Goal: Find specific page/section: Find specific page/section

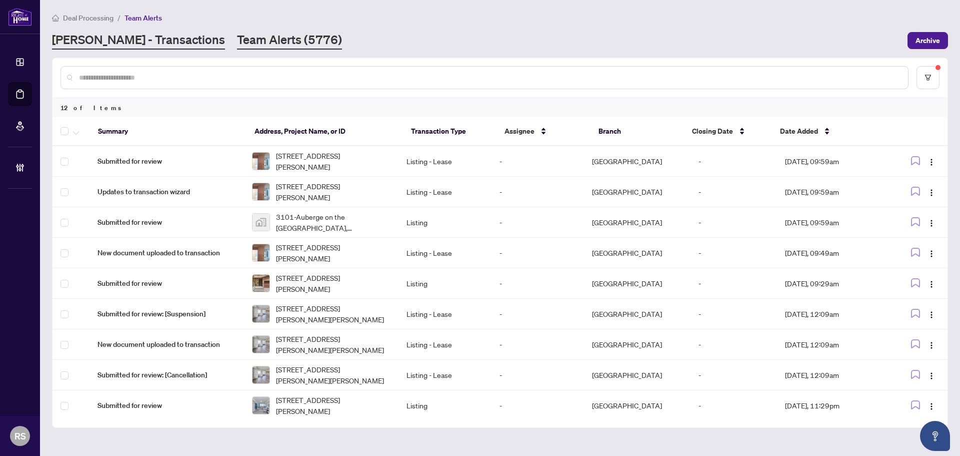
click at [88, 40] on link "[PERSON_NAME] - Transactions" at bounding box center [138, 41] width 173 height 18
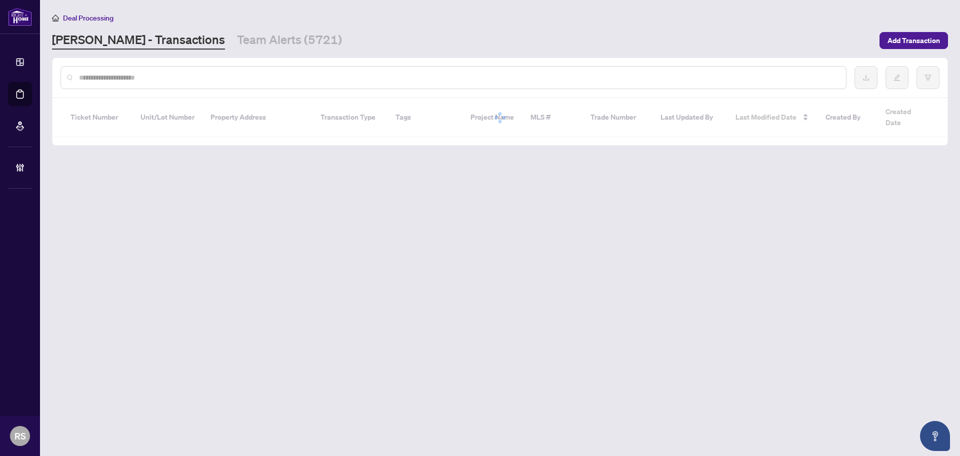
click at [121, 79] on input "text" at bounding box center [458, 77] width 759 height 11
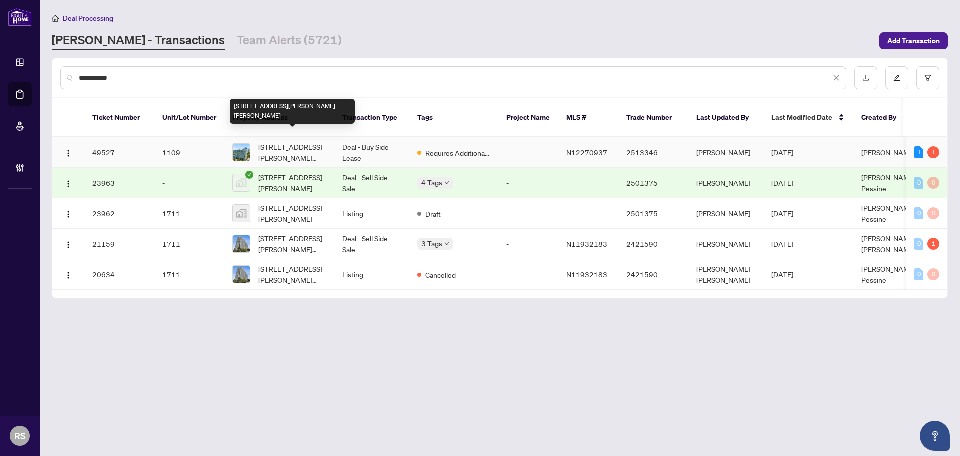
type input "**********"
click at [294, 147] on span "[STREET_ADDRESS][PERSON_NAME][PERSON_NAME]" at bounding box center [293, 152] width 68 height 22
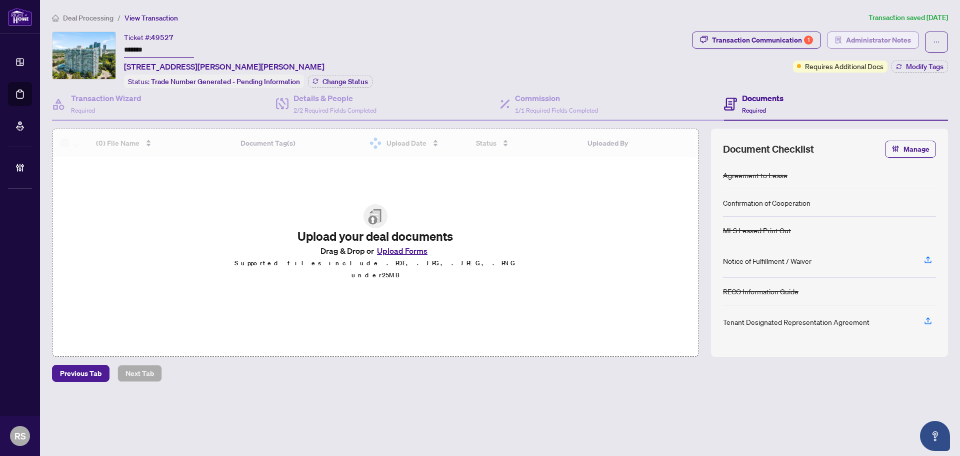
click at [878, 44] on span "Administrator Notes" at bounding box center [878, 40] width 65 height 16
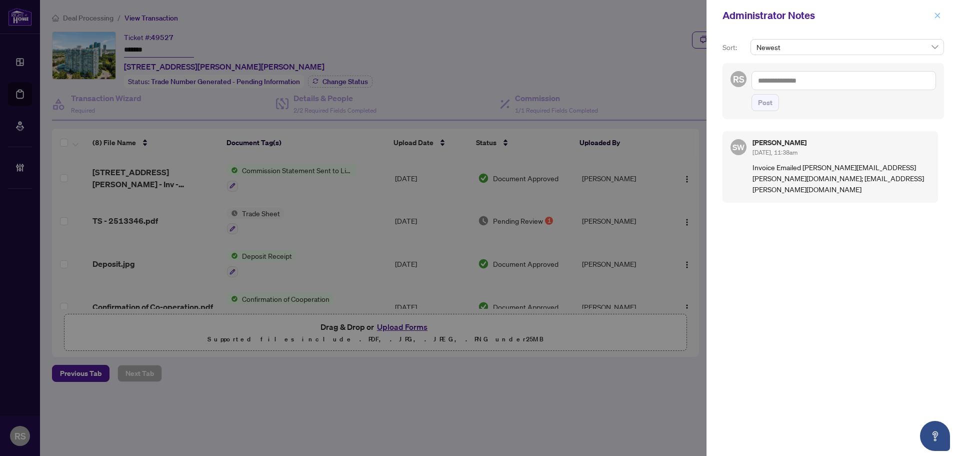
click at [938, 16] on icon "close" at bounding box center [938, 16] width 6 height 6
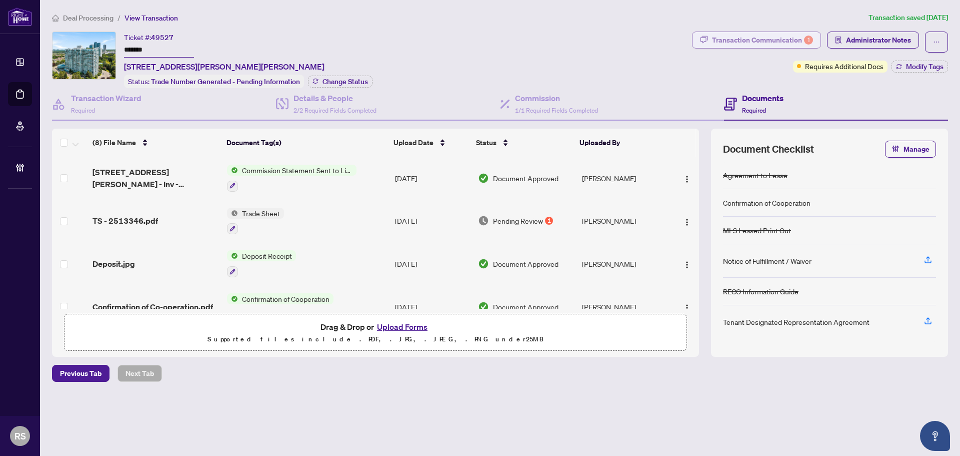
click at [759, 39] on div "Transaction Communication 1" at bounding box center [762, 40] width 101 height 16
type textarea "**********"
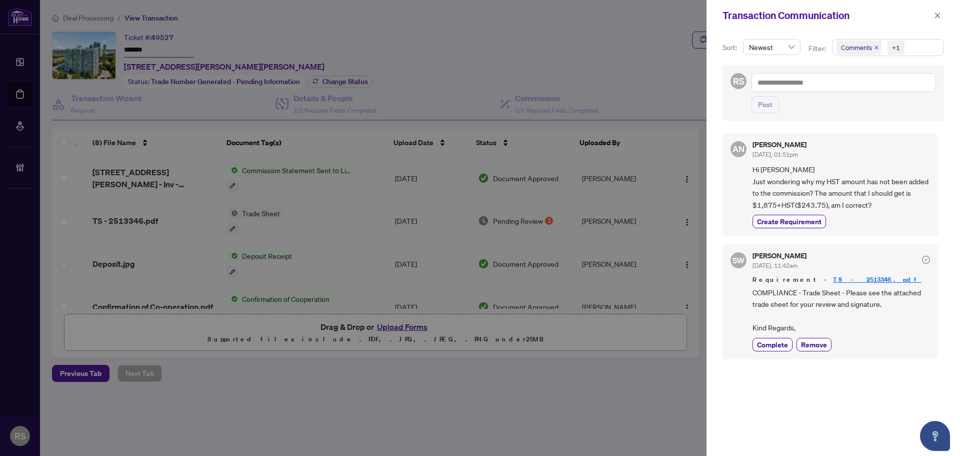
scroll to position [2, 0]
click at [907, 47] on span "Comments +1" at bounding box center [888, 48] width 111 height 16
click at [869, 73] on span "Select All" at bounding box center [864, 71] width 37 height 11
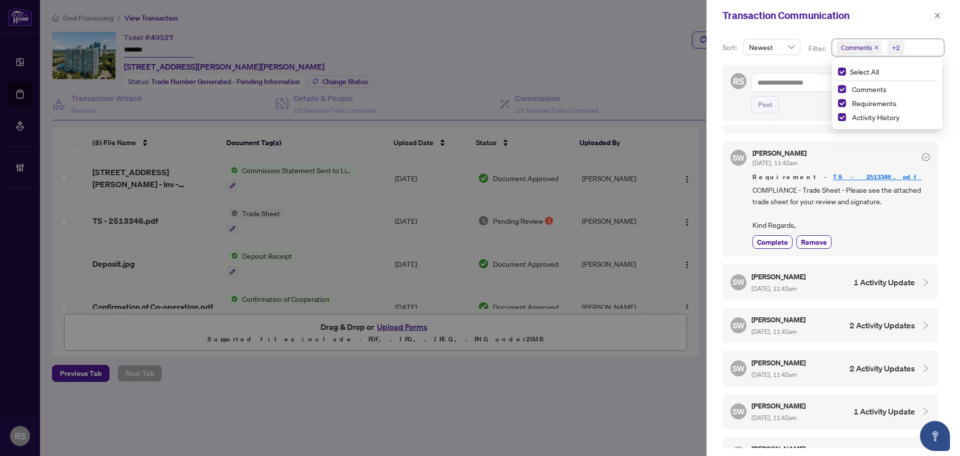
scroll to position [200, 0]
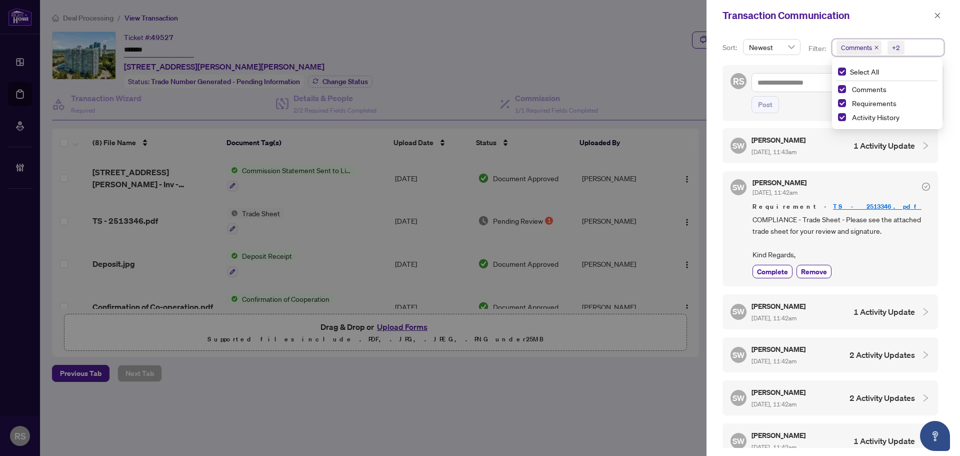
click at [795, 316] on span "[DATE], 11:42am" at bounding box center [774, 318] width 45 height 8
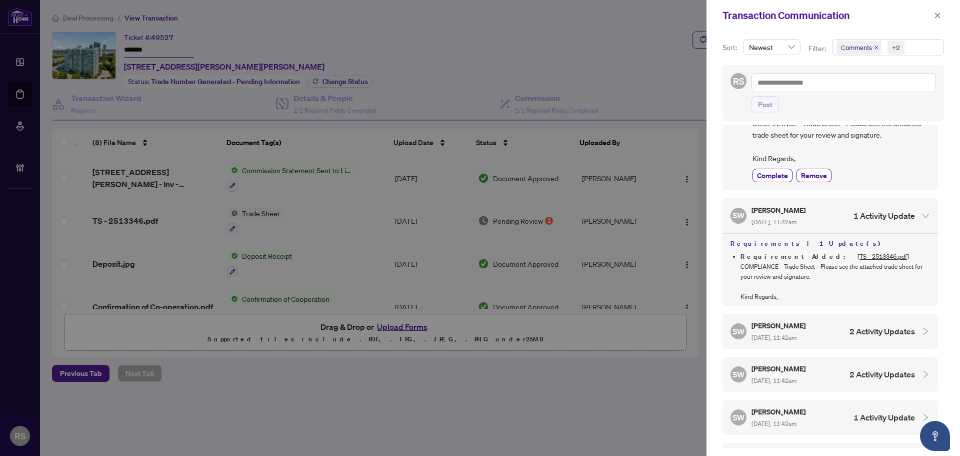
scroll to position [350, 0]
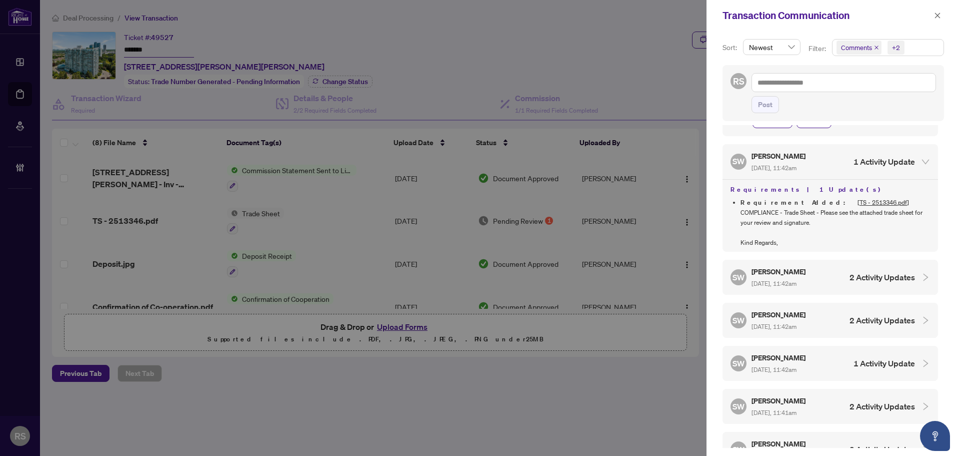
click at [785, 283] on span "[DATE], 11:42am" at bounding box center [774, 284] width 45 height 8
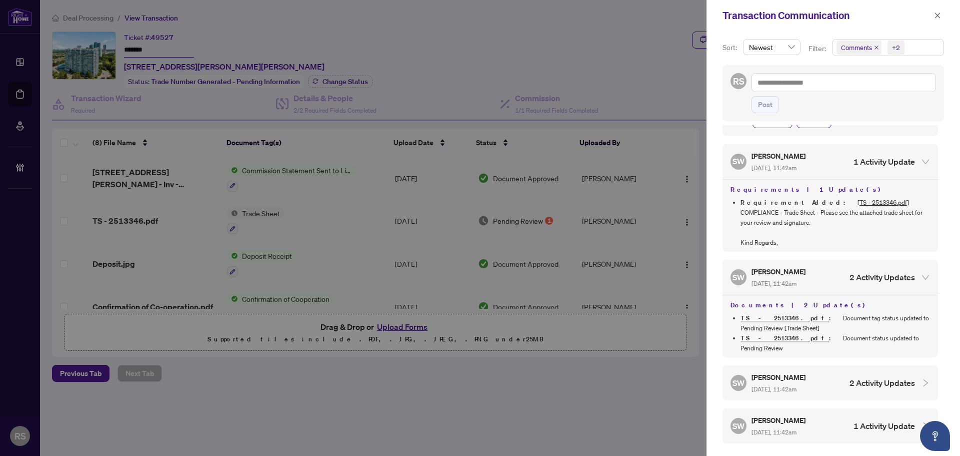
click at [790, 274] on h5 "[PERSON_NAME]" at bounding box center [780, 272] width 56 height 12
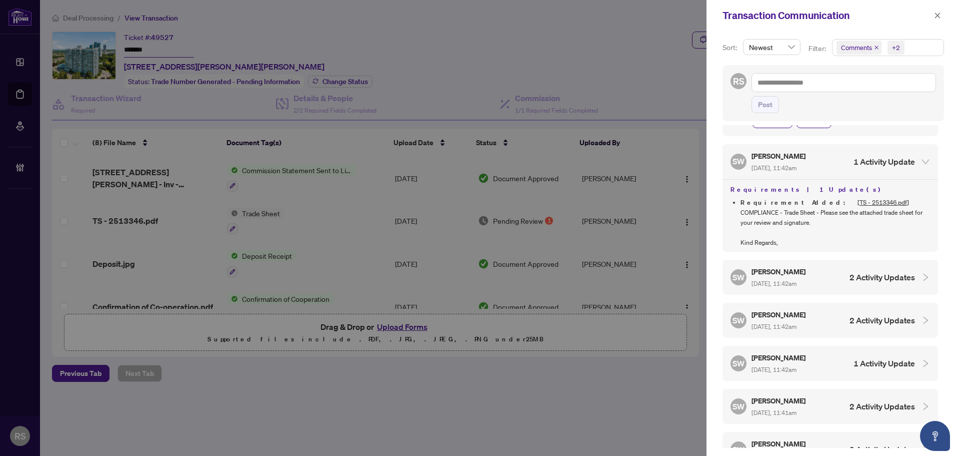
click at [790, 274] on h5 "[PERSON_NAME]" at bounding box center [780, 272] width 56 height 12
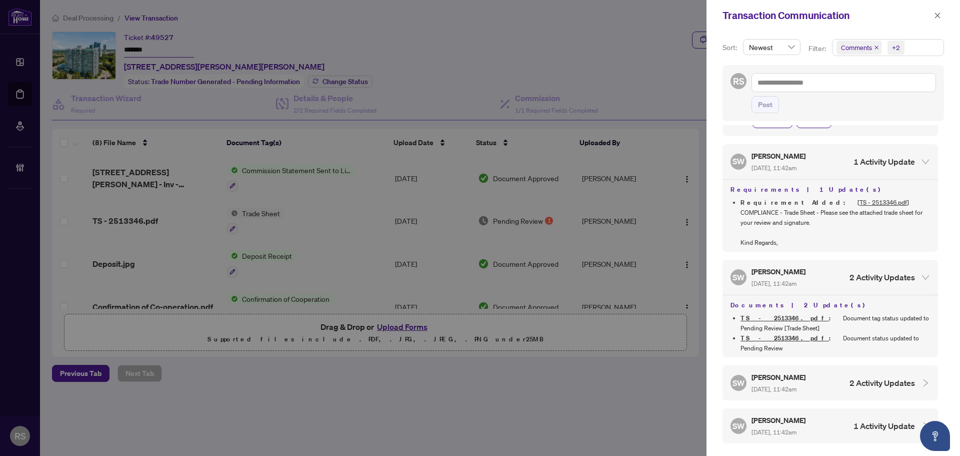
click at [788, 385] on span "[DATE], 11:42am" at bounding box center [774, 389] width 45 height 8
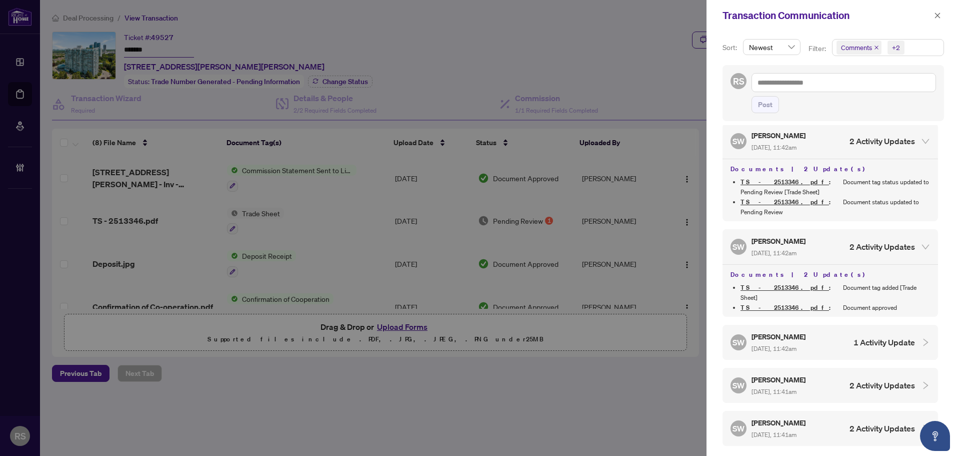
scroll to position [500, 0]
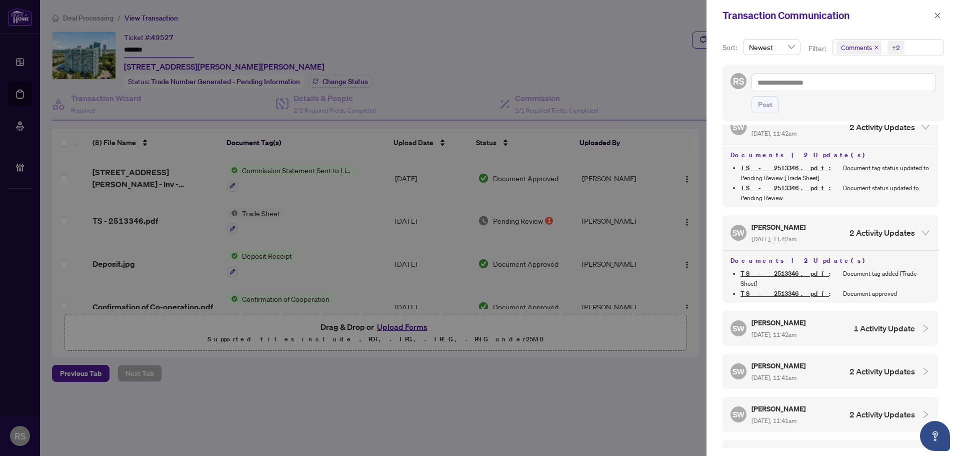
click at [787, 331] on span "[DATE], 11:42am" at bounding box center [774, 335] width 45 height 8
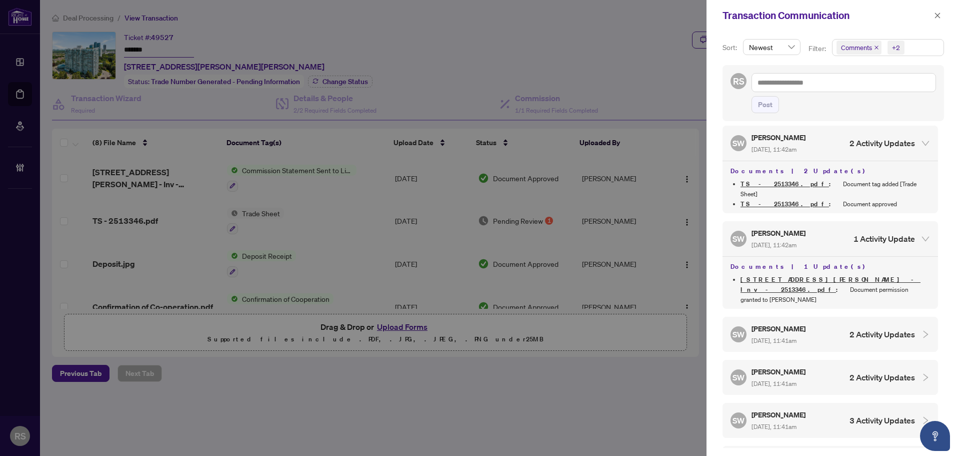
scroll to position [600, 0]
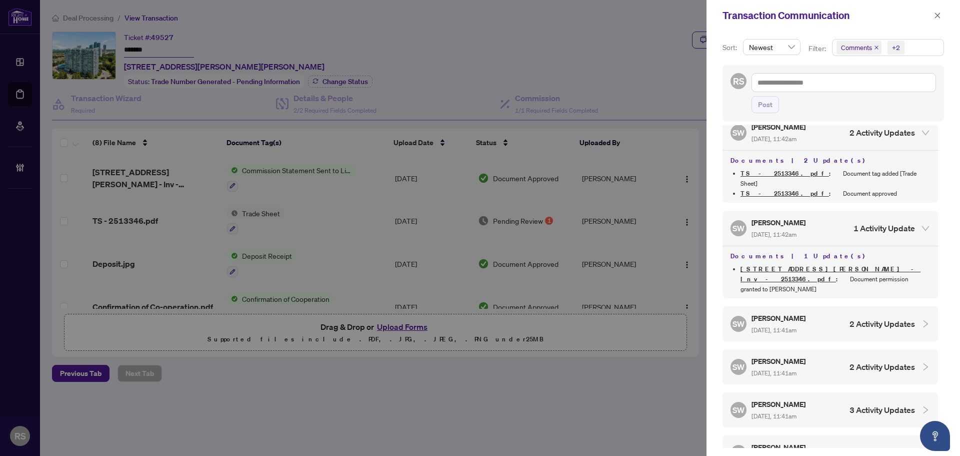
click at [784, 312] on h5 "[PERSON_NAME]" at bounding box center [780, 318] width 56 height 12
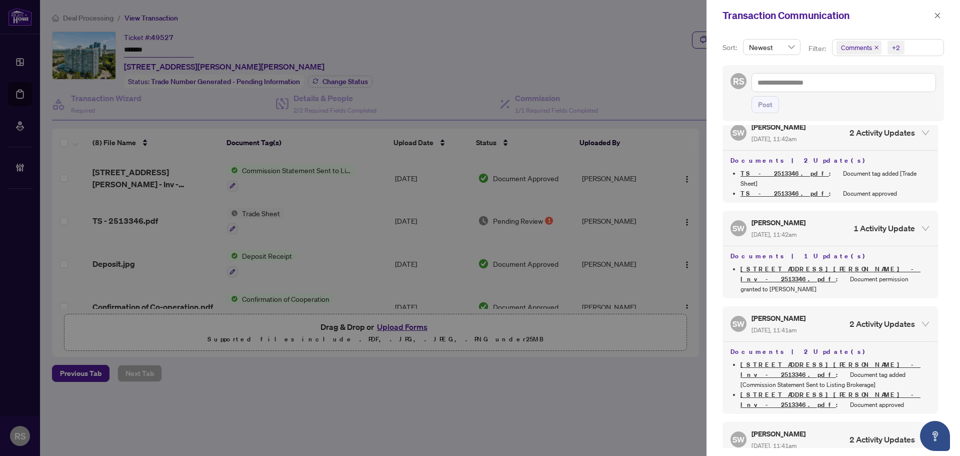
click at [785, 442] on span "[DATE], 11:41am" at bounding box center [774, 446] width 45 height 8
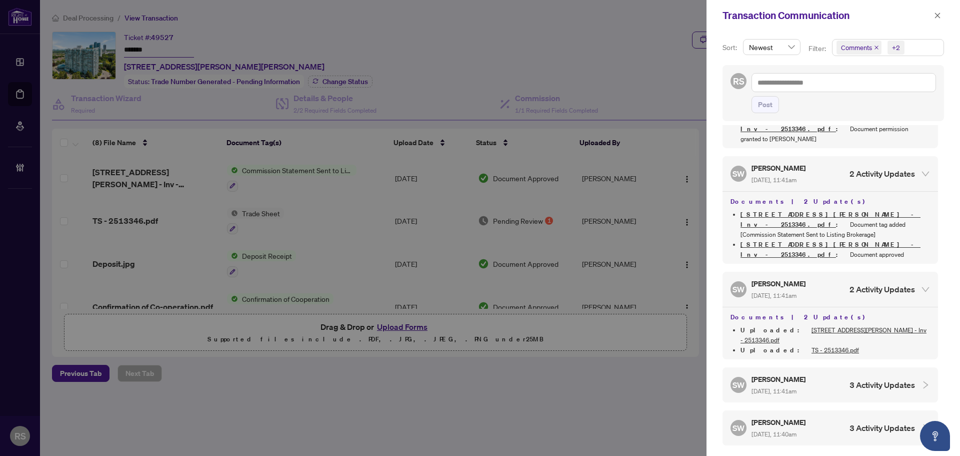
scroll to position [800, 0]
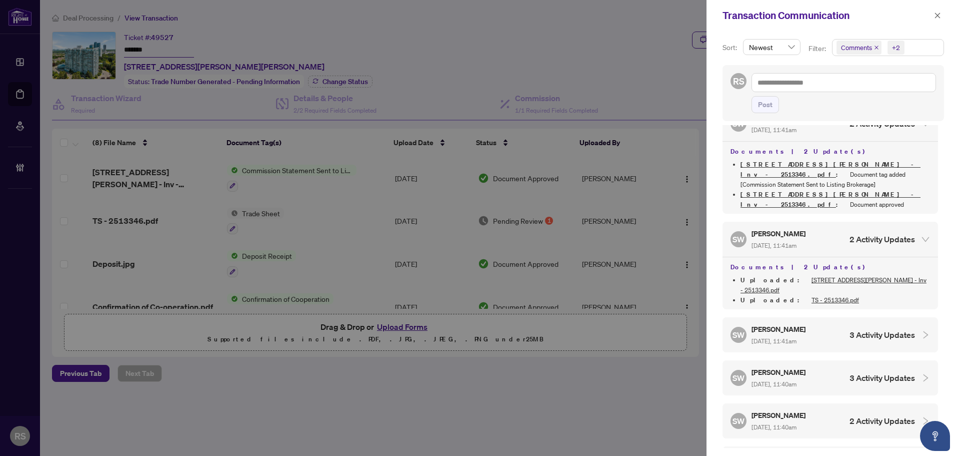
click at [773, 323] on h5 "[PERSON_NAME]" at bounding box center [780, 329] width 56 height 12
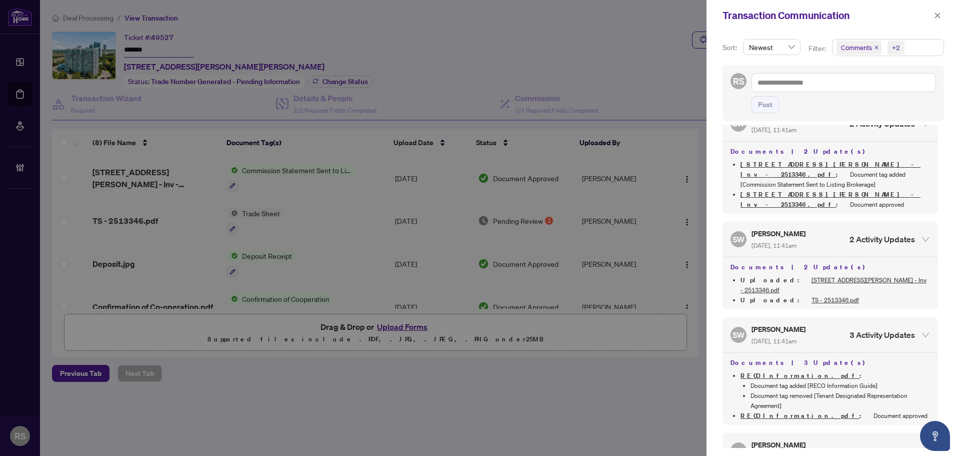
click at [781, 439] on div "[PERSON_NAME] [DATE], 11:40am" at bounding box center [780, 450] width 56 height 23
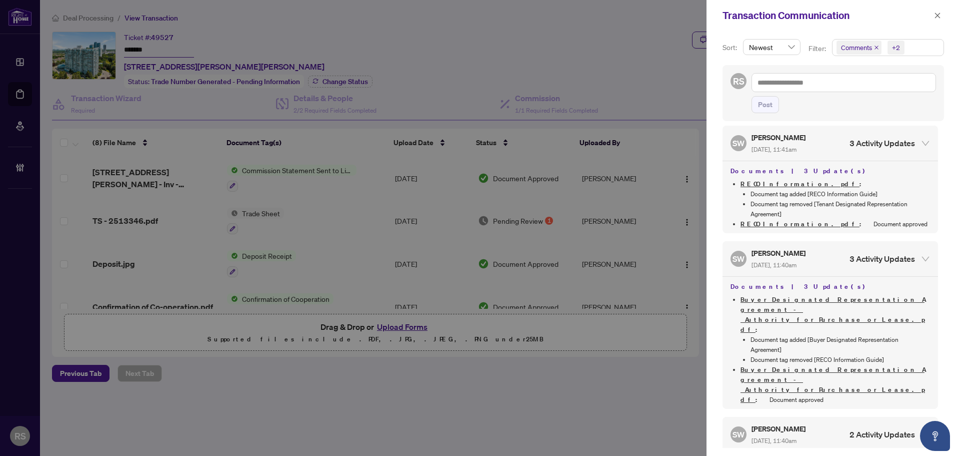
scroll to position [1000, 0]
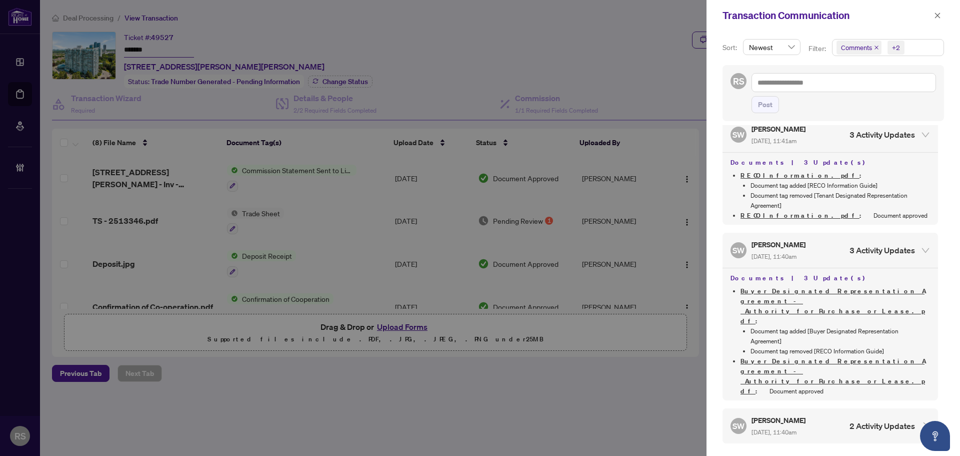
click at [776, 428] on span "[DATE], 11:40am" at bounding box center [774, 432] width 45 height 8
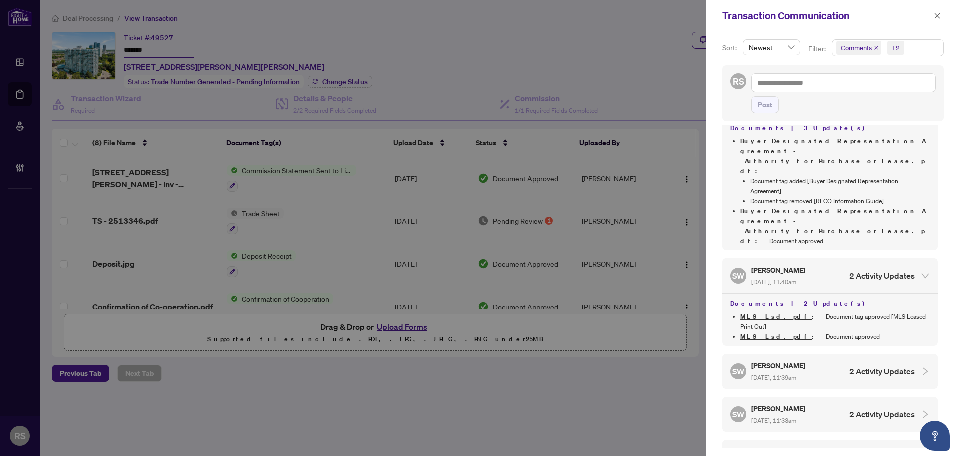
scroll to position [1187, 0]
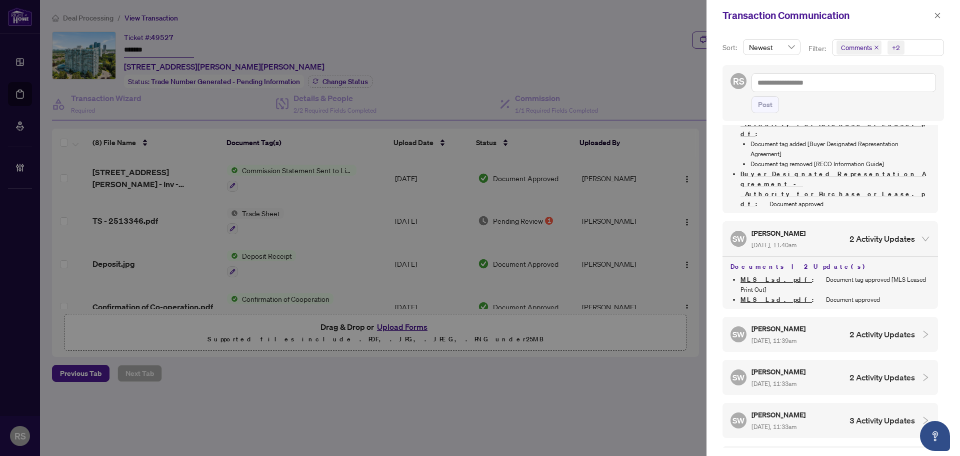
click at [772, 317] on div "SW [PERSON_NAME] [DATE], 11:39am 2 Activity Updates" at bounding box center [831, 334] width 216 height 35
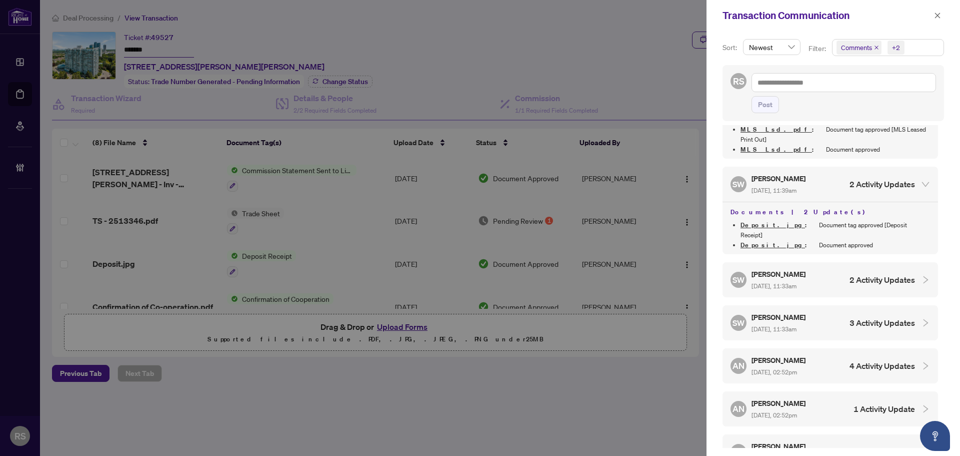
scroll to position [1287, 0]
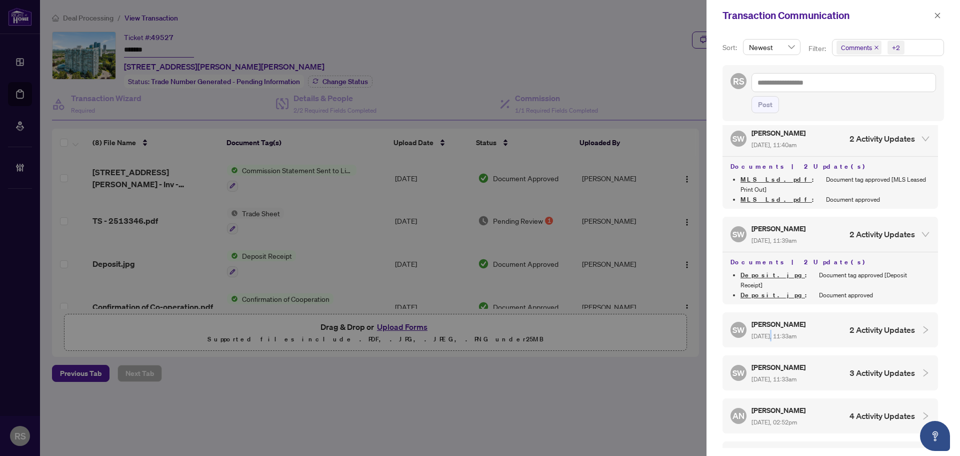
click at [774, 318] on div "[PERSON_NAME] [DATE], 11:33am" at bounding box center [780, 329] width 56 height 23
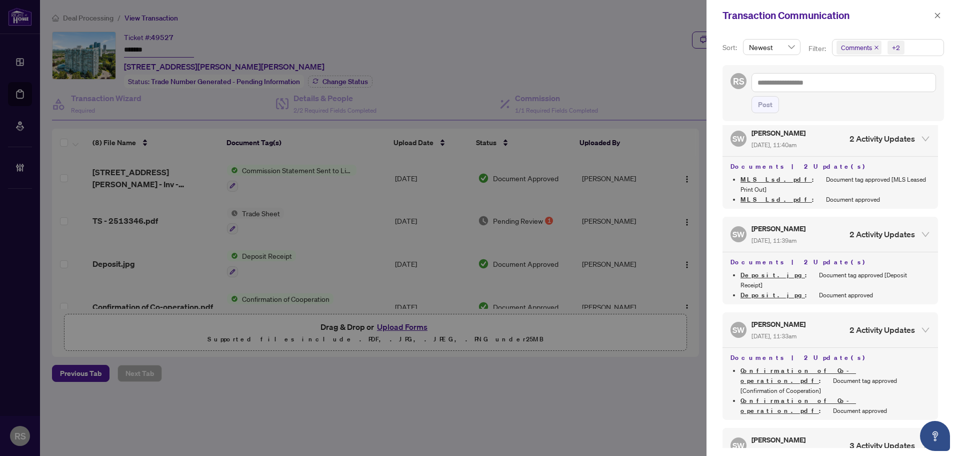
click at [785, 434] on div "[PERSON_NAME] [DATE], 11:33am" at bounding box center [780, 445] width 56 height 23
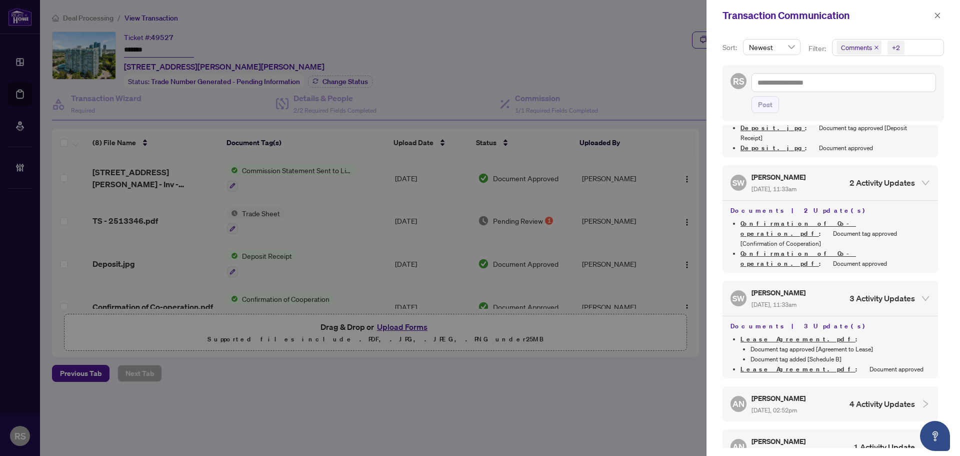
scroll to position [1437, 0]
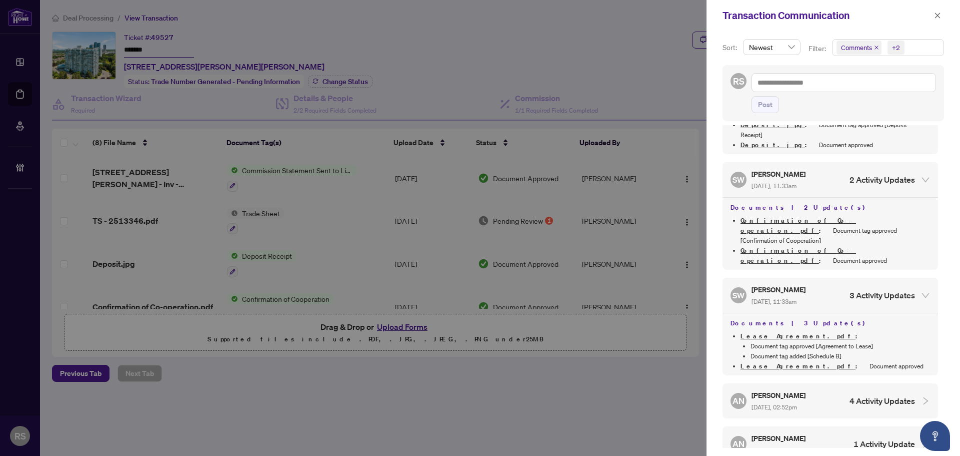
click at [760, 403] on span "[DATE], 02:52pm" at bounding box center [775, 407] width 46 height 8
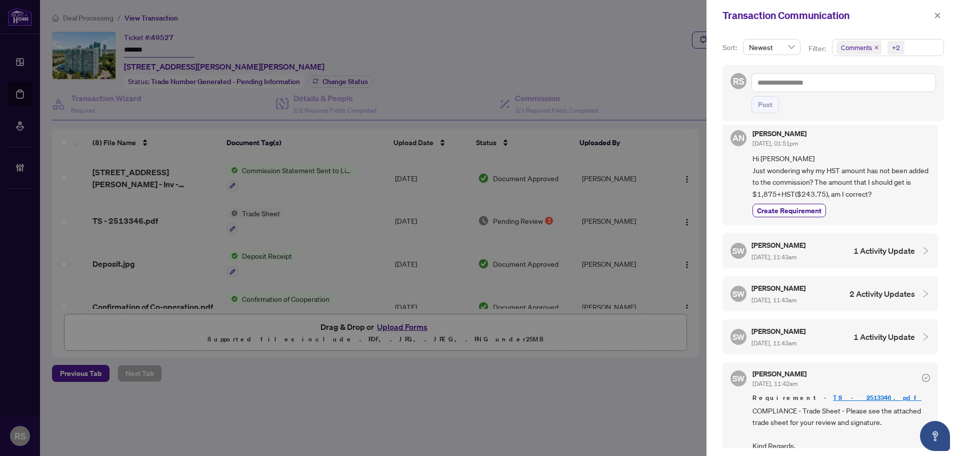
scroll to position [0, 0]
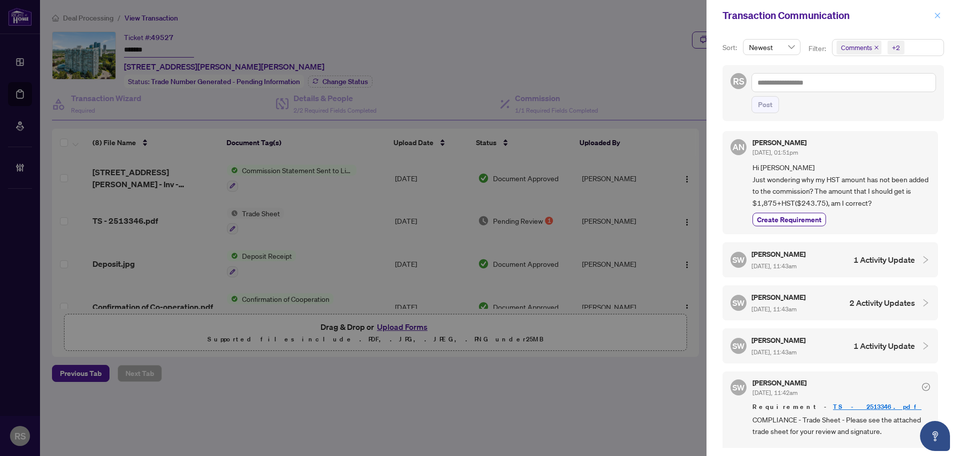
click at [940, 19] on icon "close" at bounding box center [937, 15] width 7 height 7
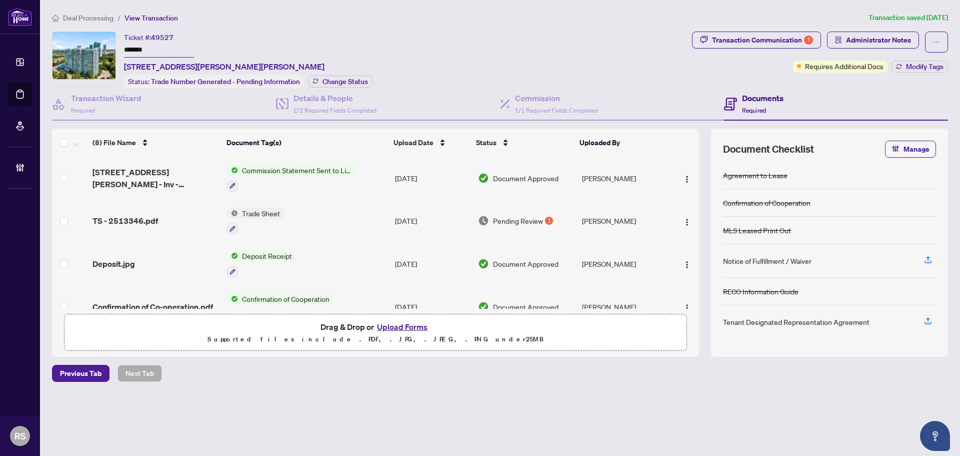
click at [79, 16] on span "Deal Processing" at bounding box center [88, 18] width 51 height 9
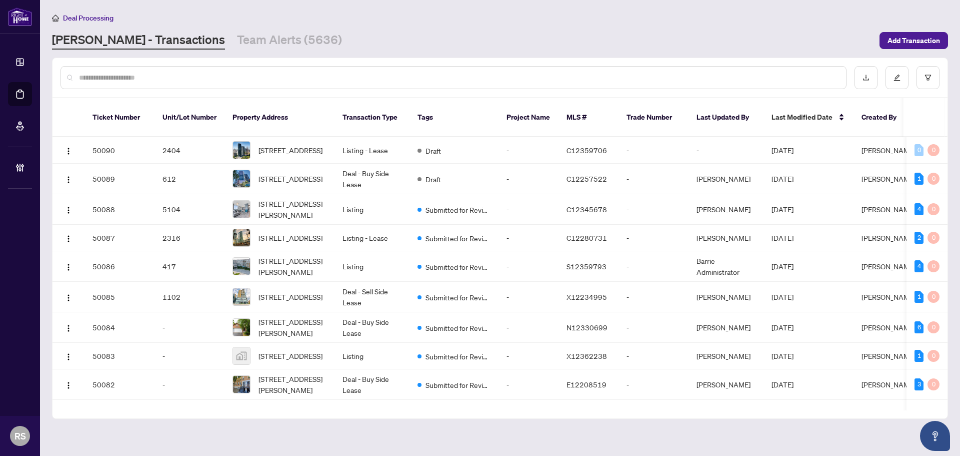
click at [112, 75] on input "text" at bounding box center [458, 77] width 759 height 11
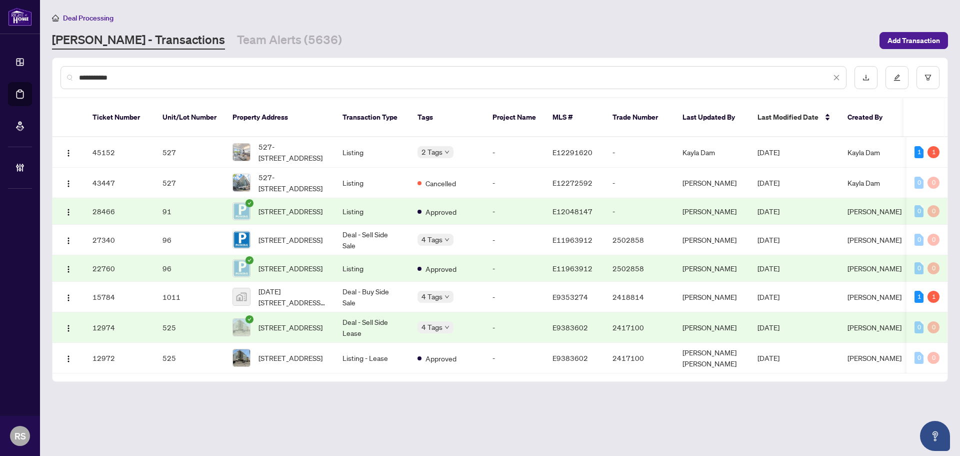
type input "**********"
click at [280, 295] on span "[DATE][STREET_ADDRESS][DATE]" at bounding box center [293, 297] width 68 height 22
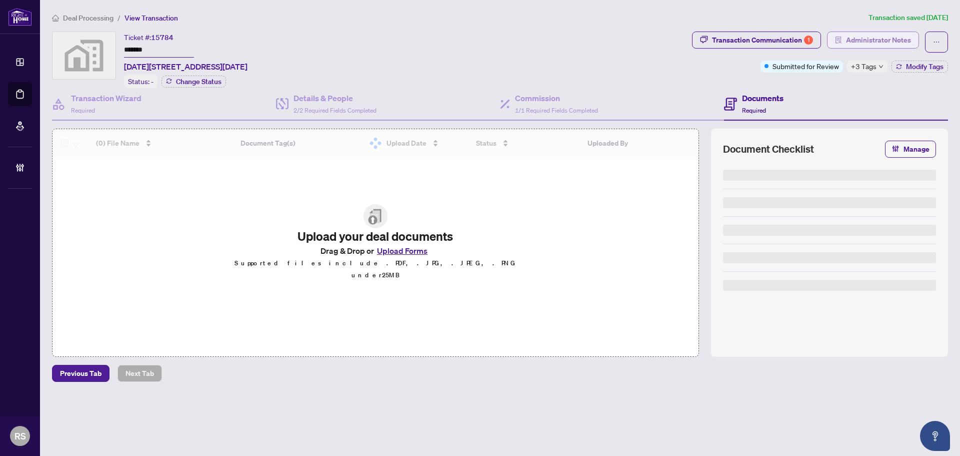
click at [876, 40] on span "Administrator Notes" at bounding box center [878, 40] width 65 height 16
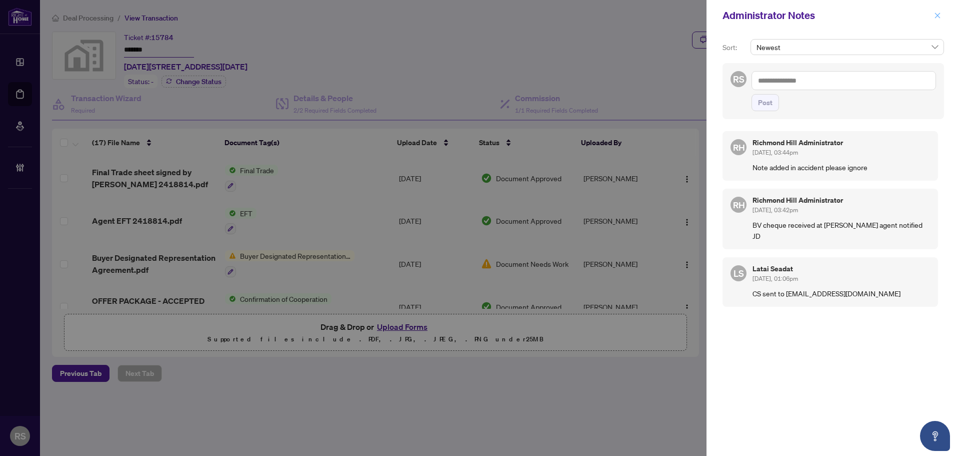
click at [938, 18] on icon "close" at bounding box center [937, 15] width 7 height 7
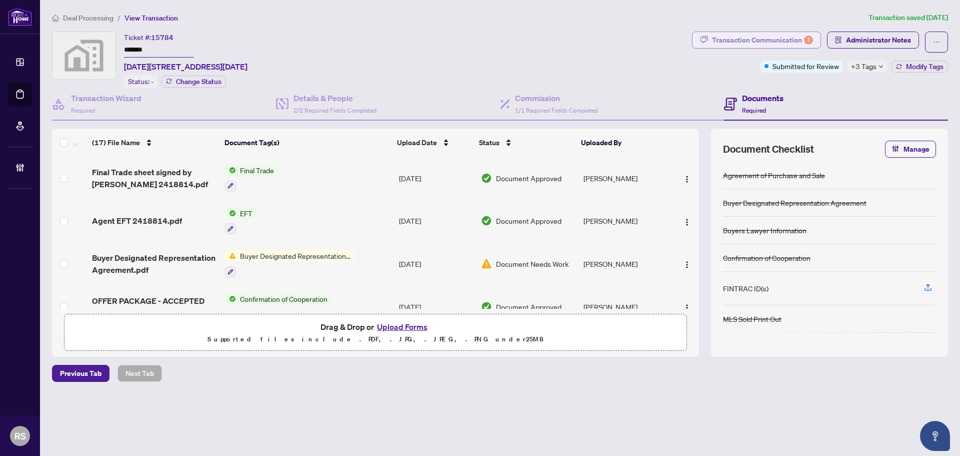
click at [777, 38] on div "Transaction Communication 1" at bounding box center [762, 40] width 101 height 16
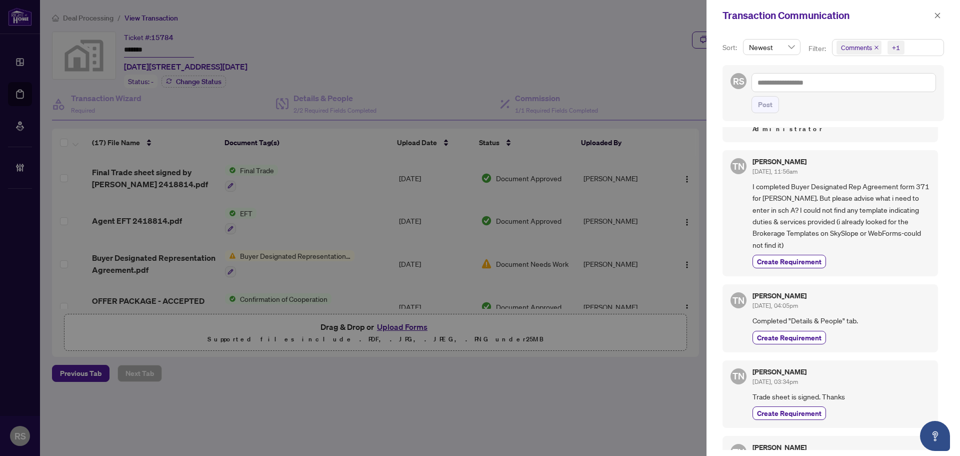
scroll to position [200, 0]
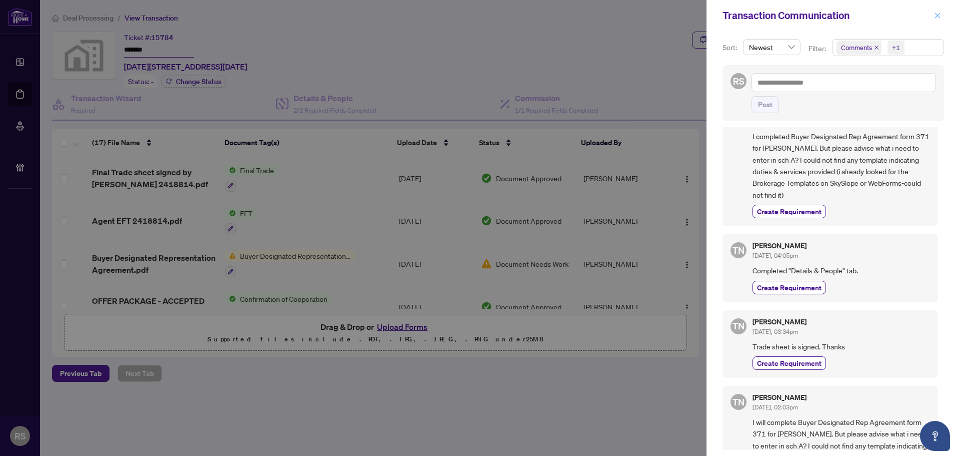
click at [940, 18] on icon "close" at bounding box center [937, 15] width 7 height 7
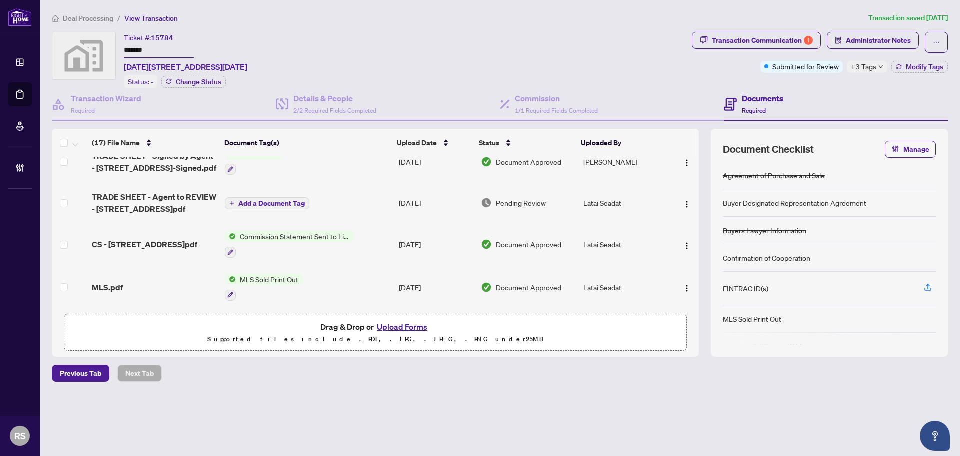
scroll to position [224, 0]
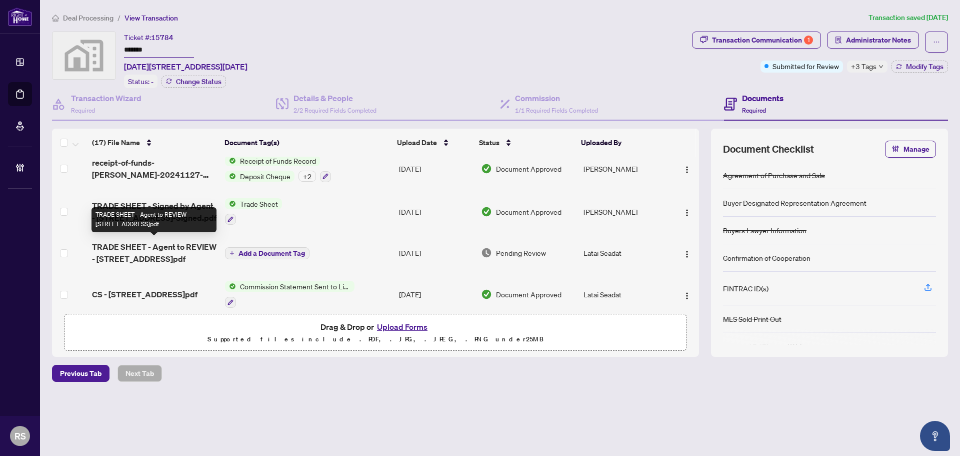
click at [154, 249] on span "TRADE SHEET - Agent to REVIEW - [STREET_ADDRESS]pdf" at bounding box center [154, 253] width 125 height 24
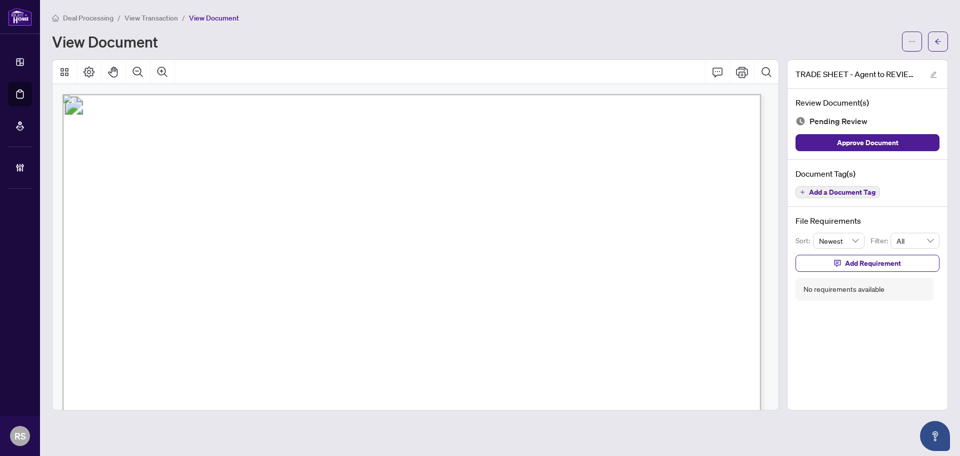
click at [165, 18] on span "View Transaction" at bounding box center [152, 18] width 54 height 9
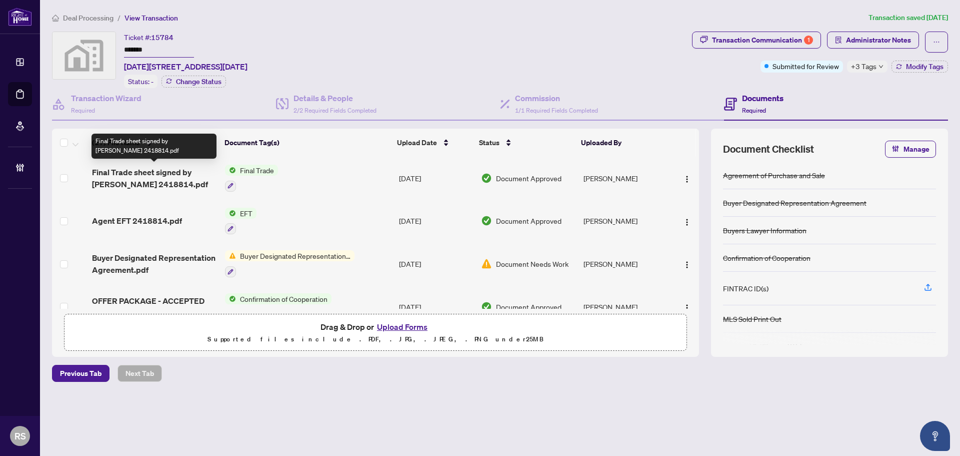
click at [179, 167] on span "Final Trade sheet signed by [PERSON_NAME] 2418814.pdf" at bounding box center [154, 178] width 125 height 24
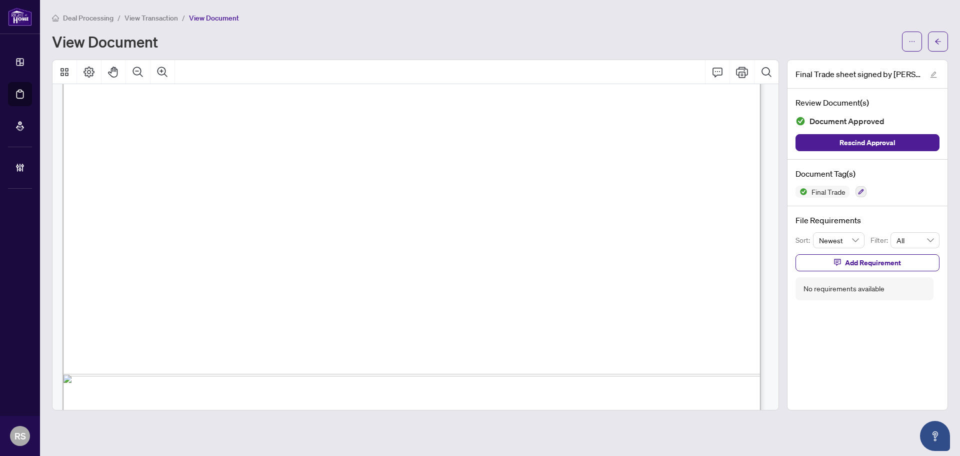
scroll to position [500, 0]
click at [158, 17] on span "View Transaction" at bounding box center [152, 18] width 54 height 9
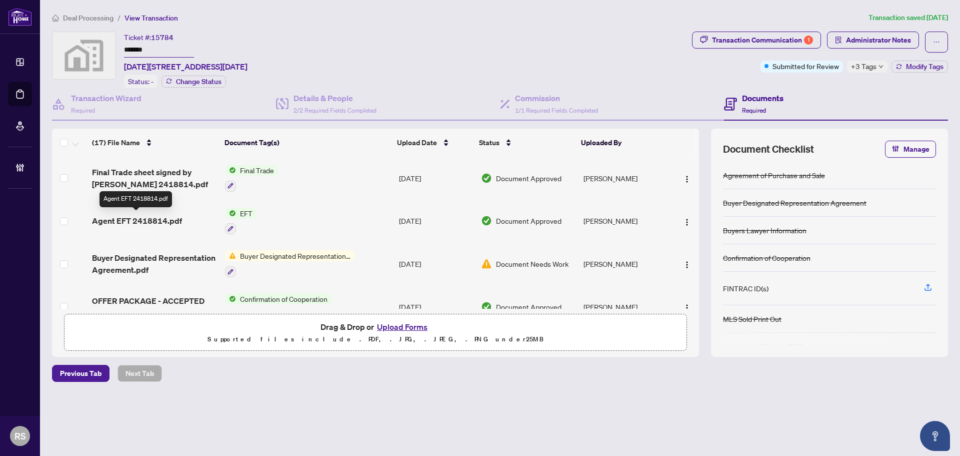
click at [139, 219] on span "Agent EFT 2418814.pdf" at bounding box center [137, 221] width 90 height 12
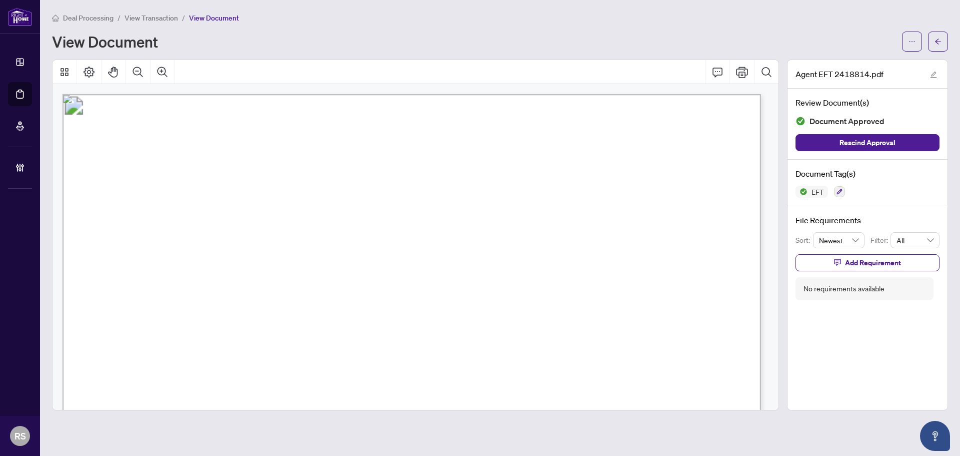
click at [156, 15] on span "View Transaction" at bounding box center [152, 18] width 54 height 9
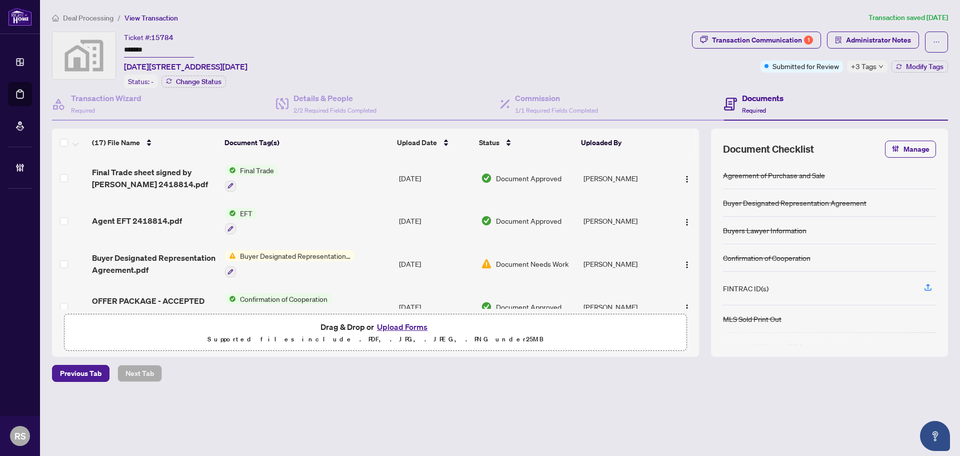
click at [97, 17] on span "Deal Processing" at bounding box center [88, 18] width 51 height 9
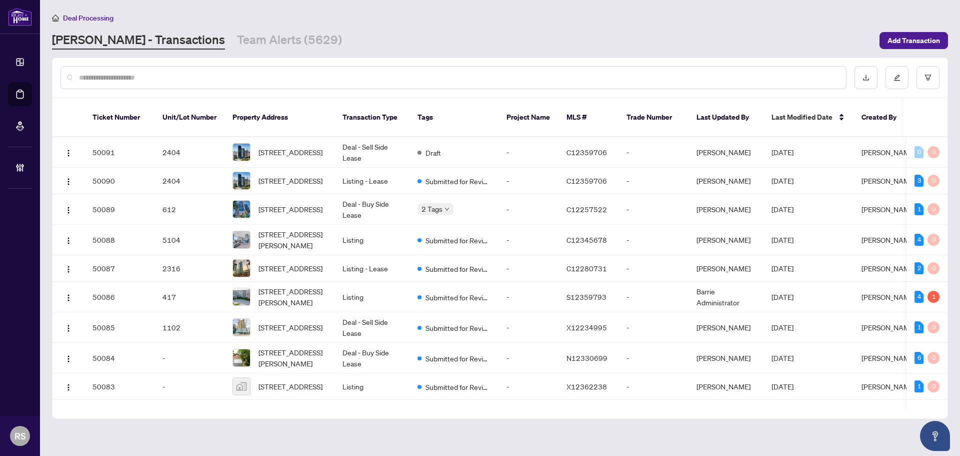
click at [170, 75] on input "text" at bounding box center [458, 77] width 759 height 11
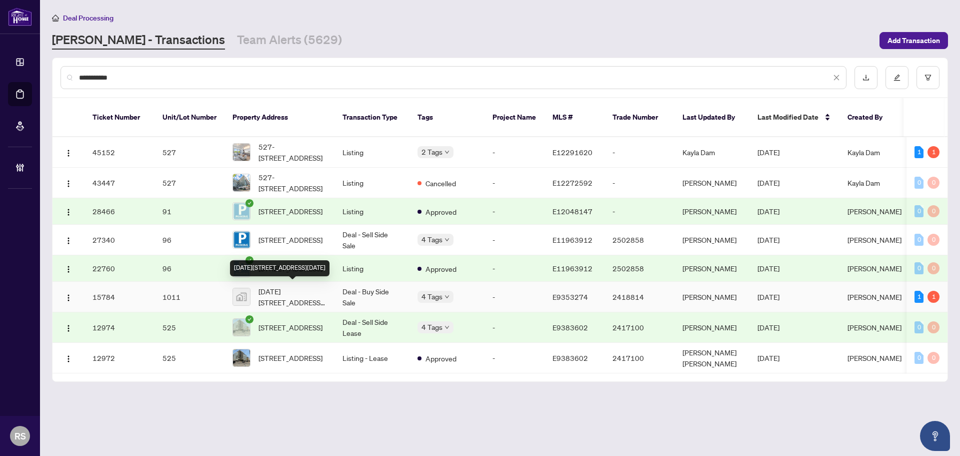
type input "**********"
click at [298, 297] on span "[DATE][STREET_ADDRESS][DATE]" at bounding box center [293, 297] width 68 height 22
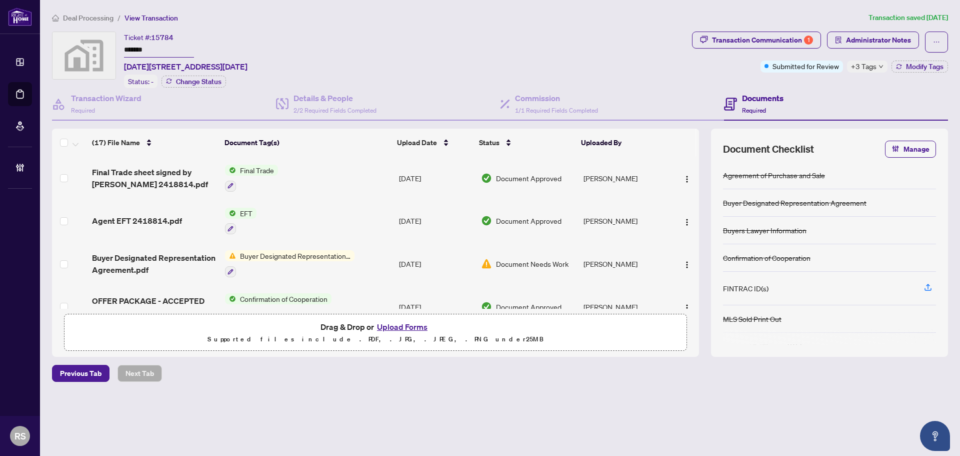
drag, startPoint x: 126, startPoint y: 47, endPoint x: 153, endPoint y: 51, distance: 27.8
click at [153, 51] on input "*******" at bounding box center [159, 50] width 70 height 15
